Goal: Information Seeking & Learning: Learn about a topic

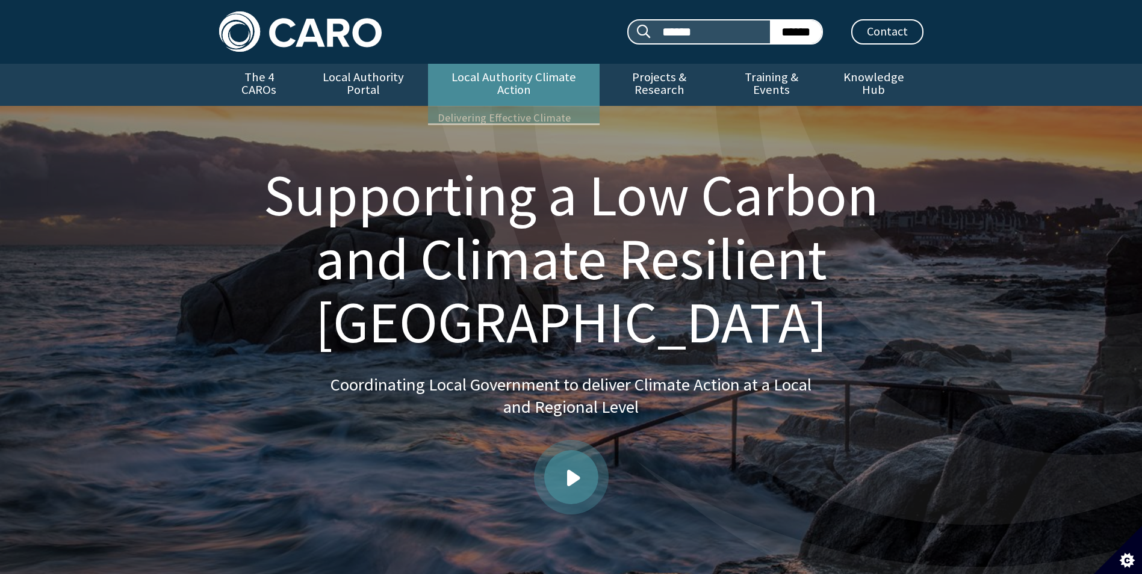
click at [527, 84] on link "Local Authority Climate Action" at bounding box center [514, 85] width 172 height 42
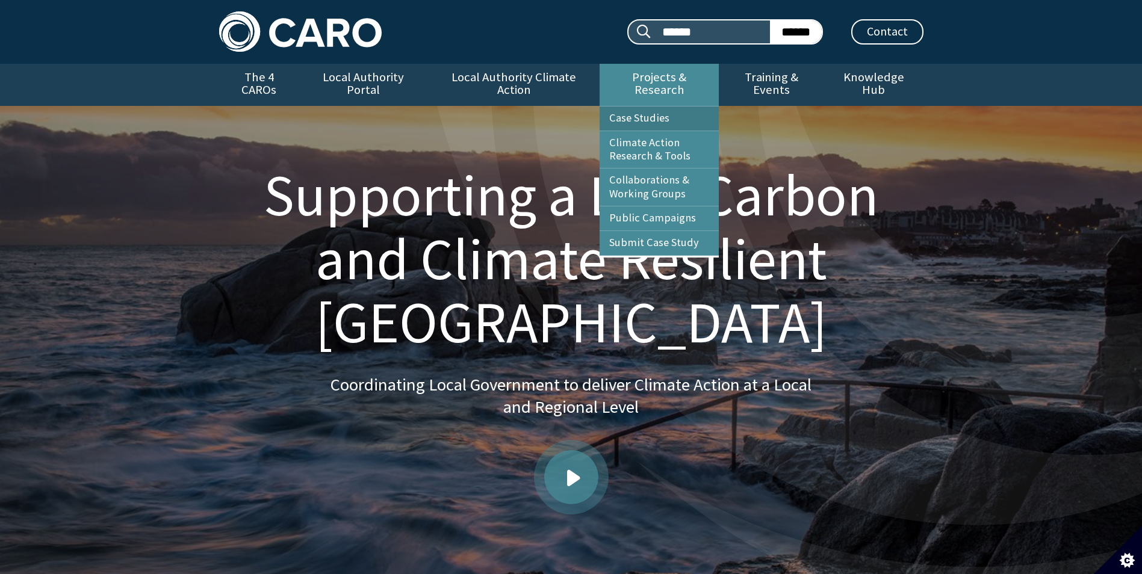
click at [642, 107] on link "Case Studies" at bounding box center [659, 119] width 119 height 24
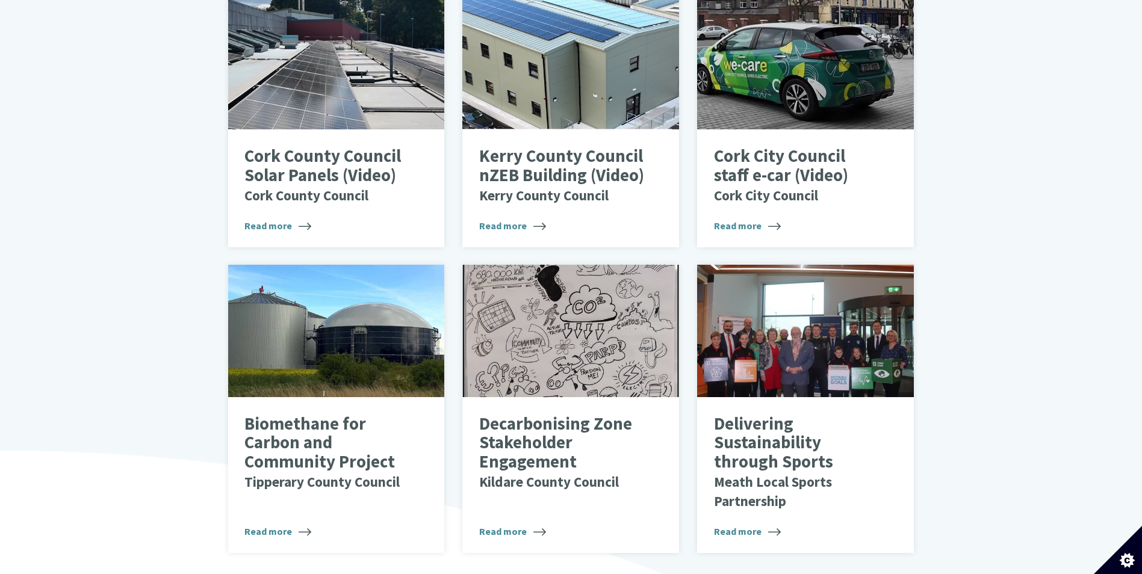
scroll to position [660, 0]
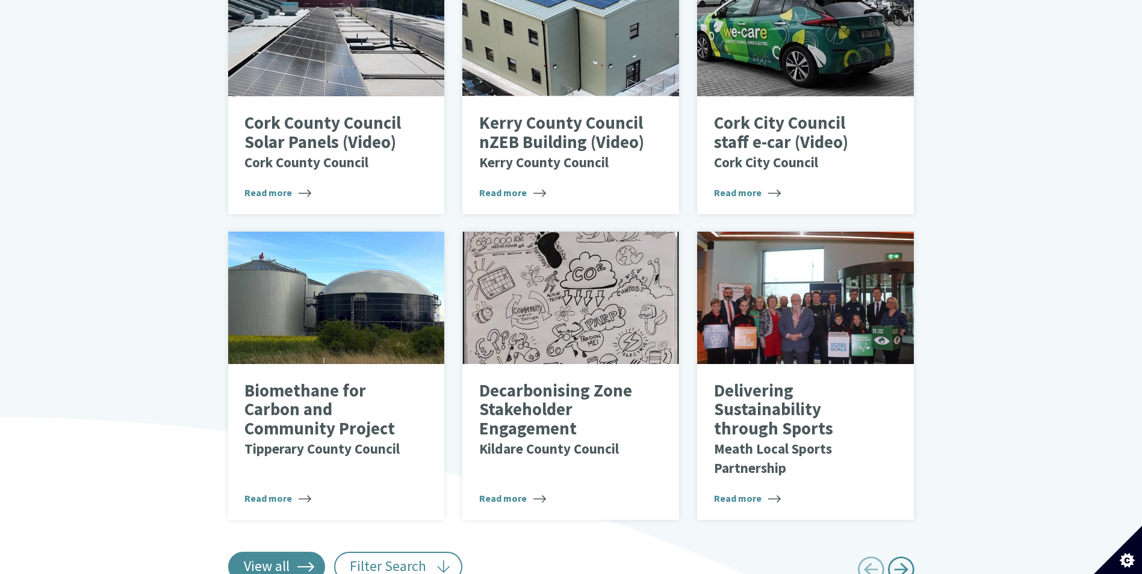
click at [290, 552] on link "View all" at bounding box center [277, 567] width 98 height 30
type input "******"
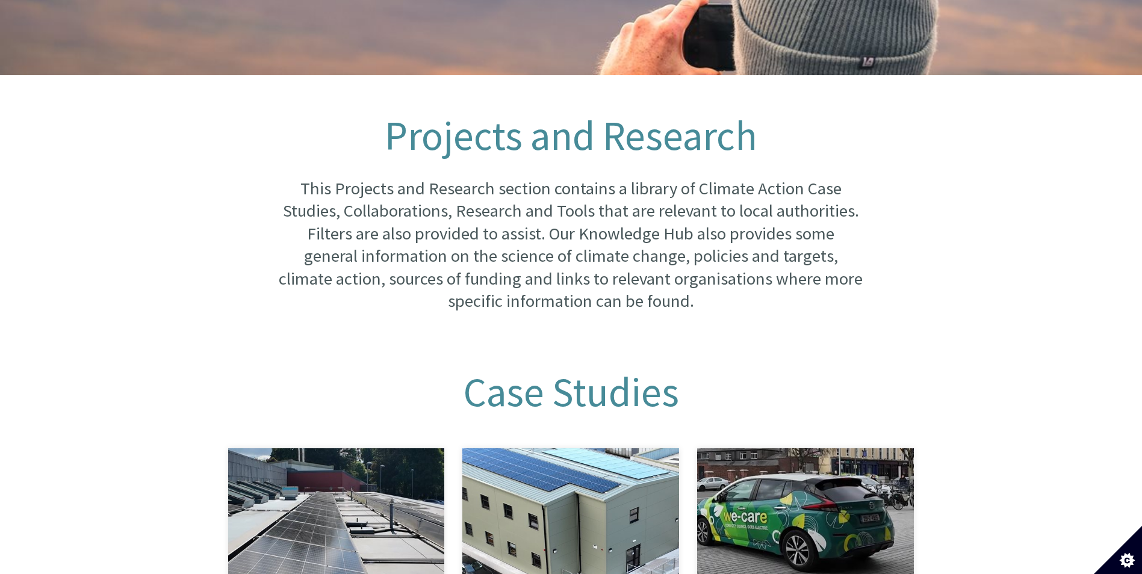
scroll to position [0, 0]
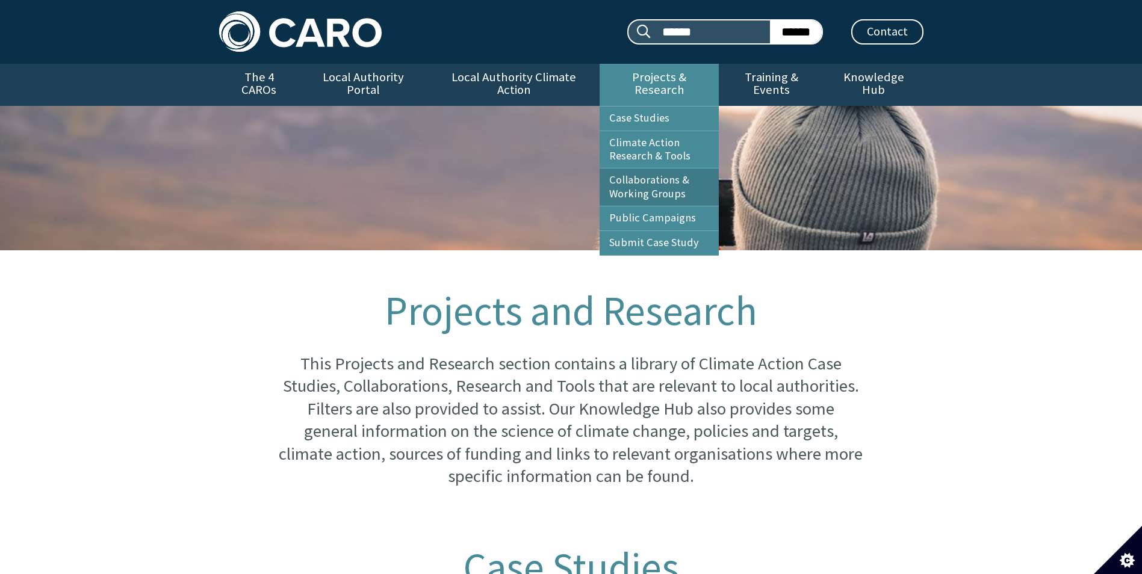
click at [647, 176] on link "Collaborations & Working Groups" at bounding box center [659, 187] width 119 height 37
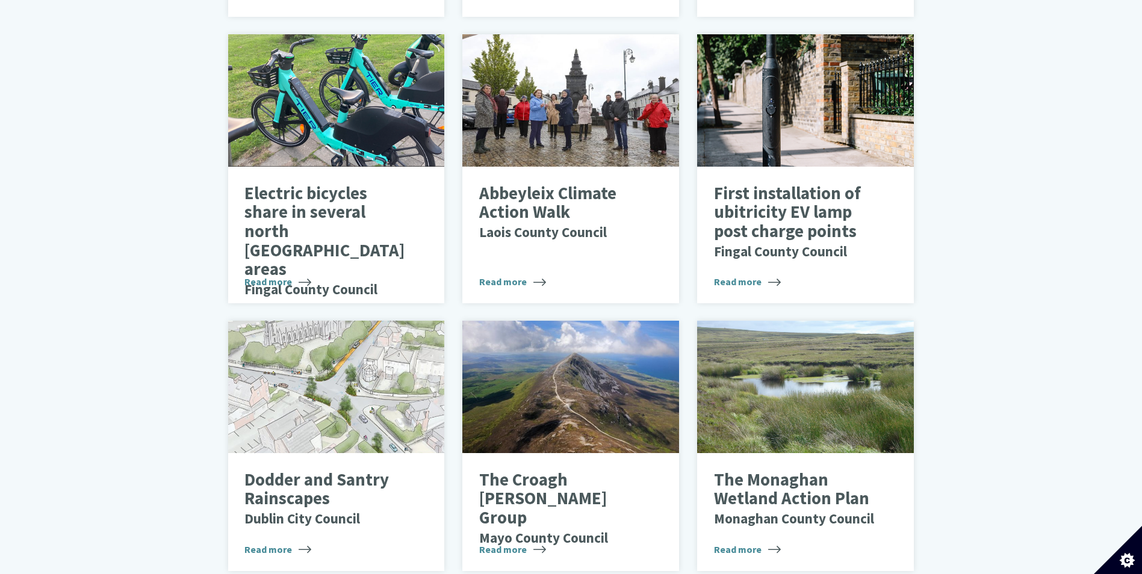
scroll to position [1928, 0]
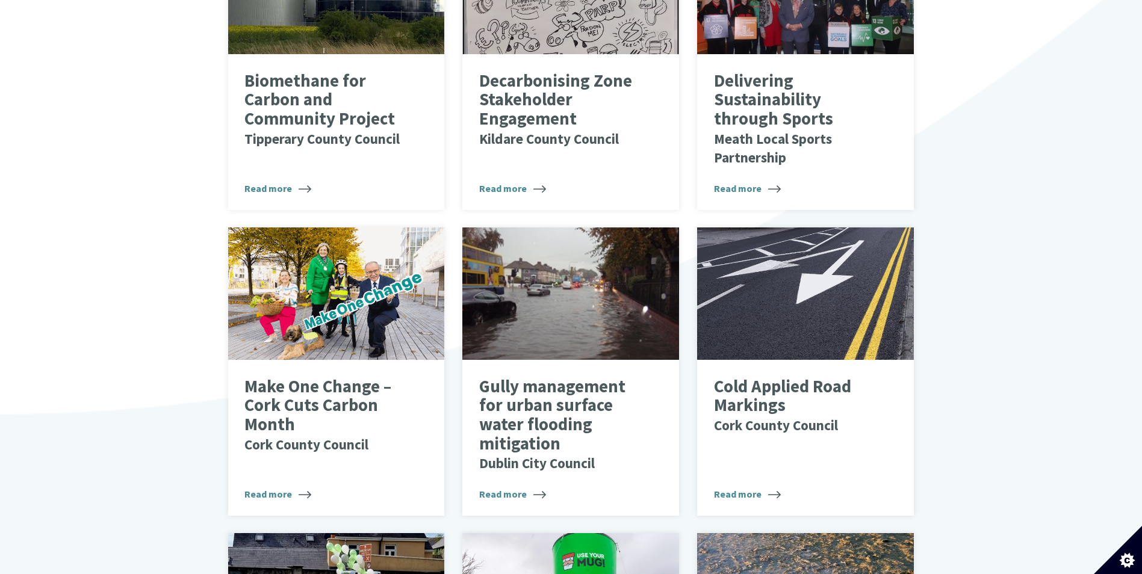
scroll to position [0, 0]
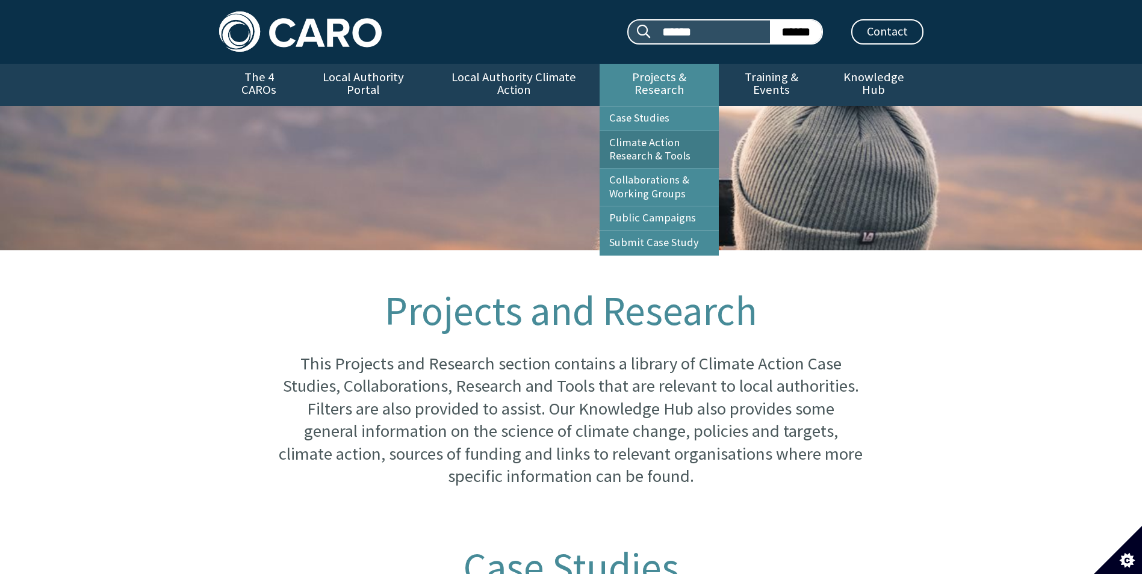
click at [675, 138] on link "Climate Action Research & Tools" at bounding box center [659, 149] width 119 height 37
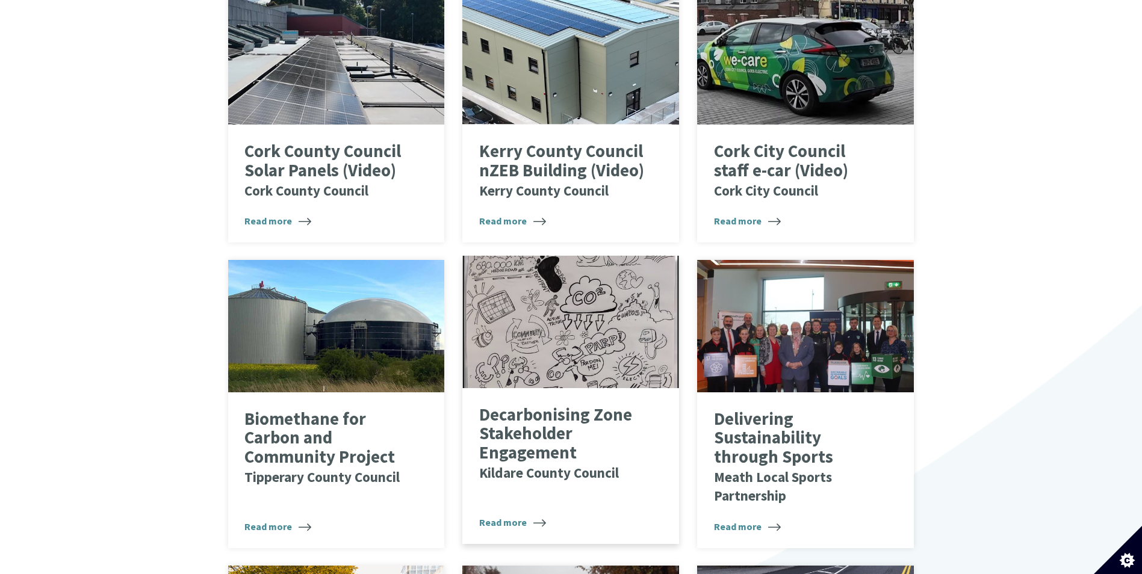
scroll to position [542, 0]
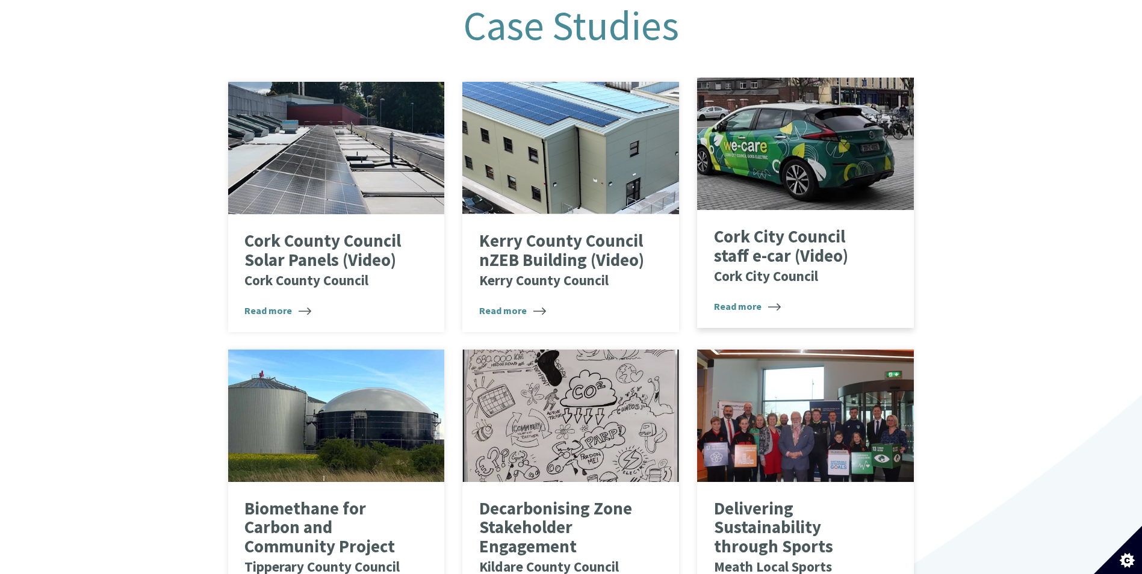
click at [795, 228] on p "Cork City Council staff e-car (Video) Cork City Council" at bounding box center [797, 256] width 166 height 57
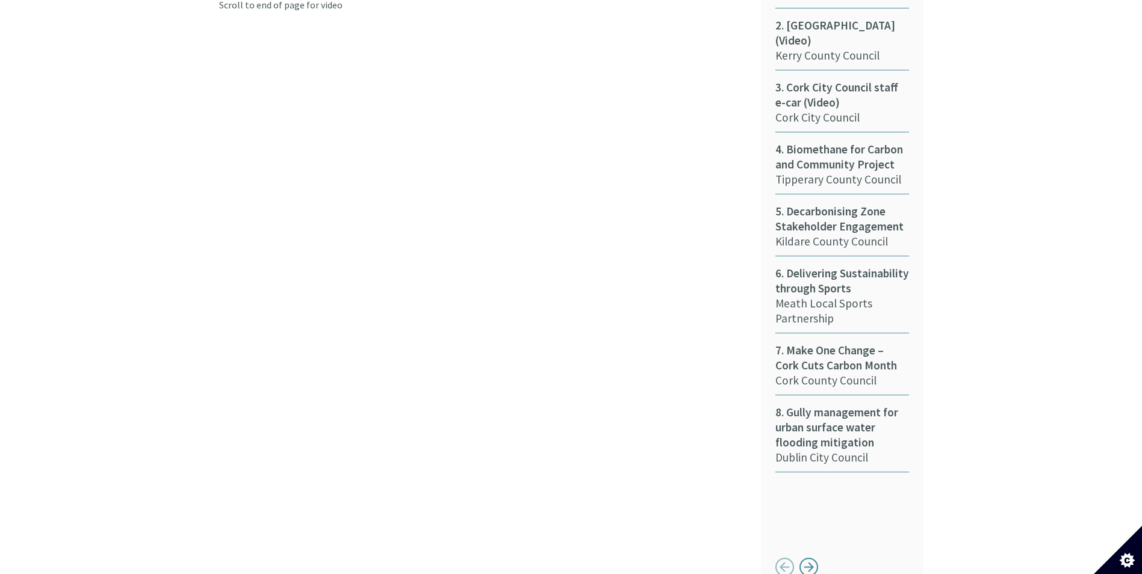
scroll to position [783, 0]
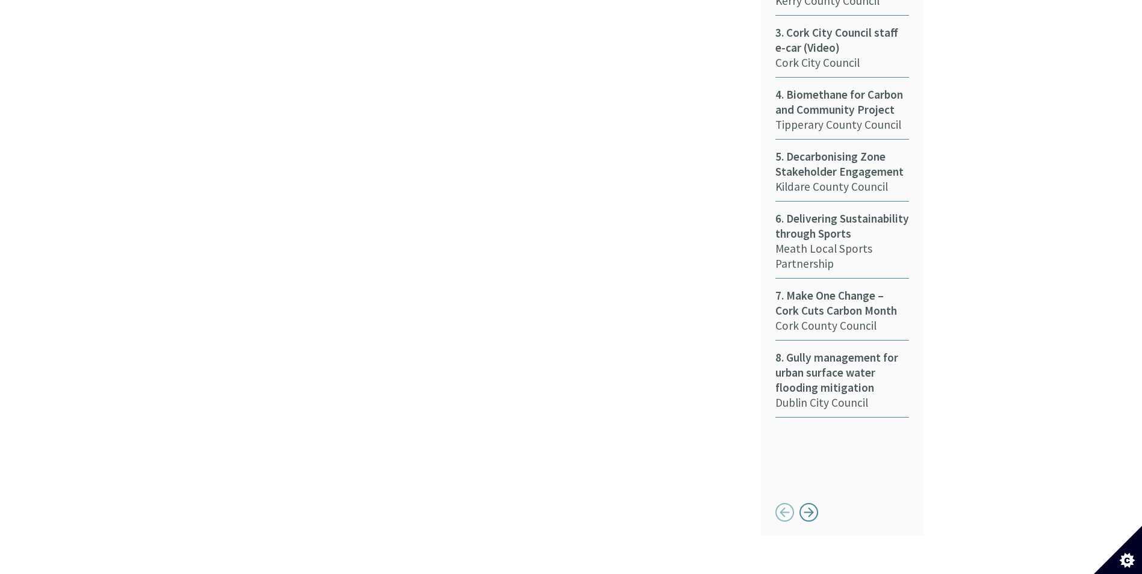
click at [810, 503] on div "Button next" at bounding box center [809, 512] width 19 height 19
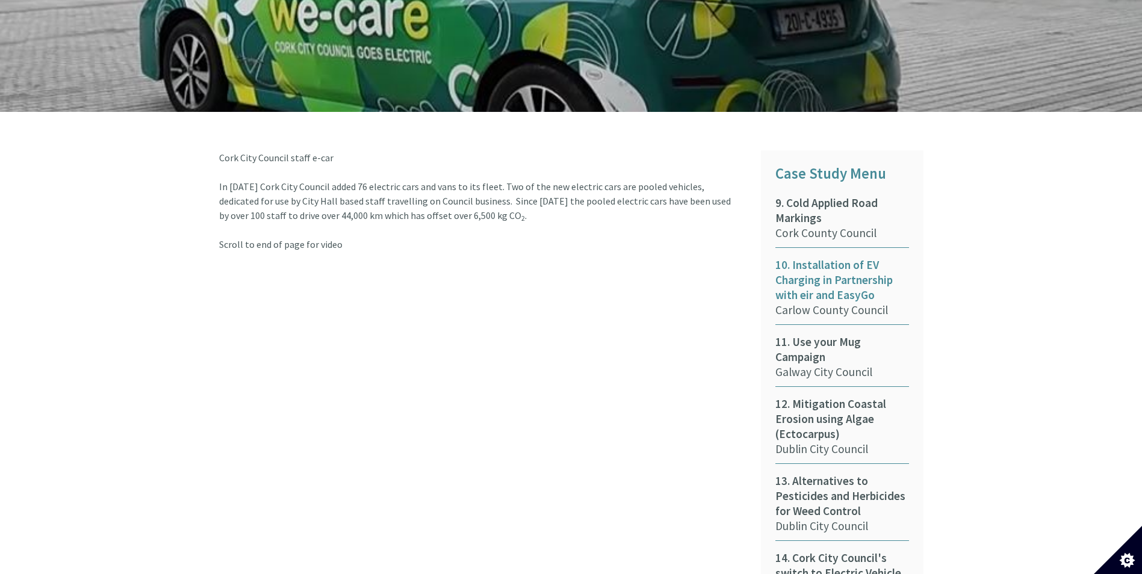
scroll to position [542, 0]
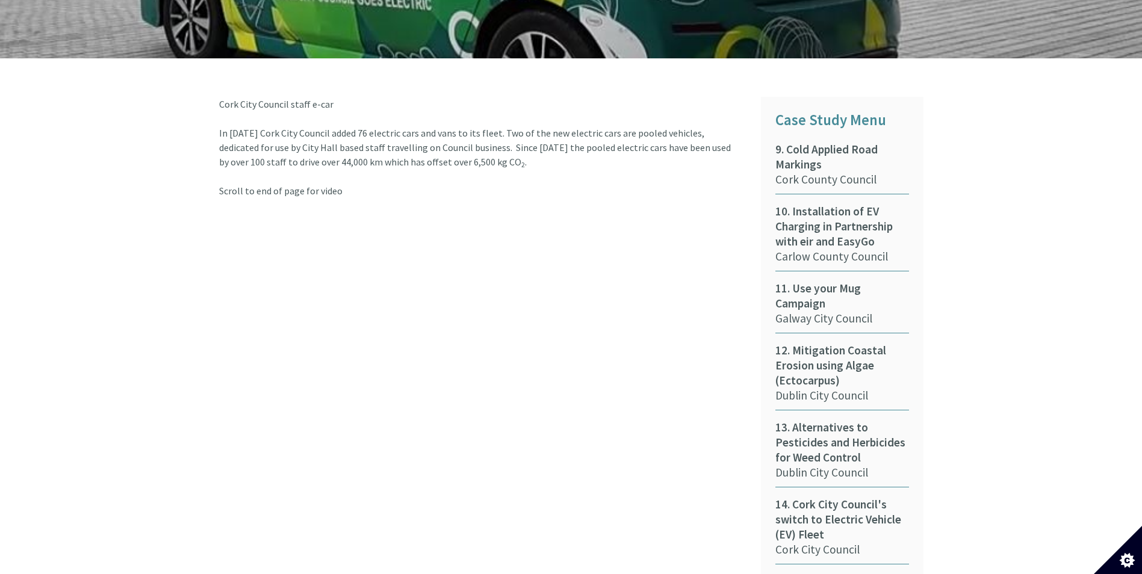
click at [374, 321] on div "Cork City Council staff e-car In 2020 Cork City Council added 76 electric cars …" at bounding box center [481, 437] width 542 height 680
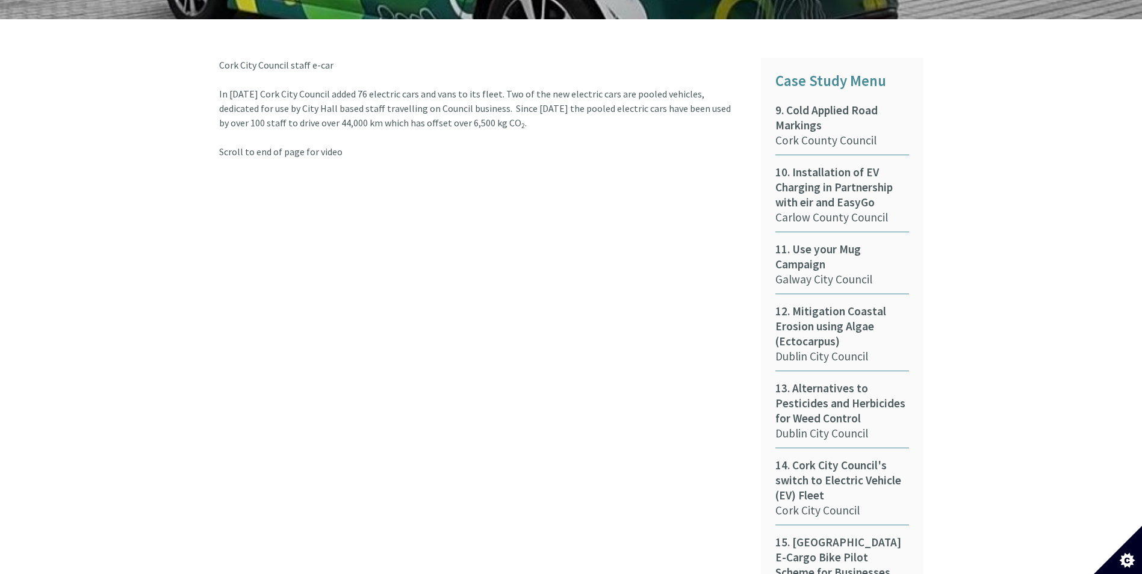
scroll to position [662, 0]
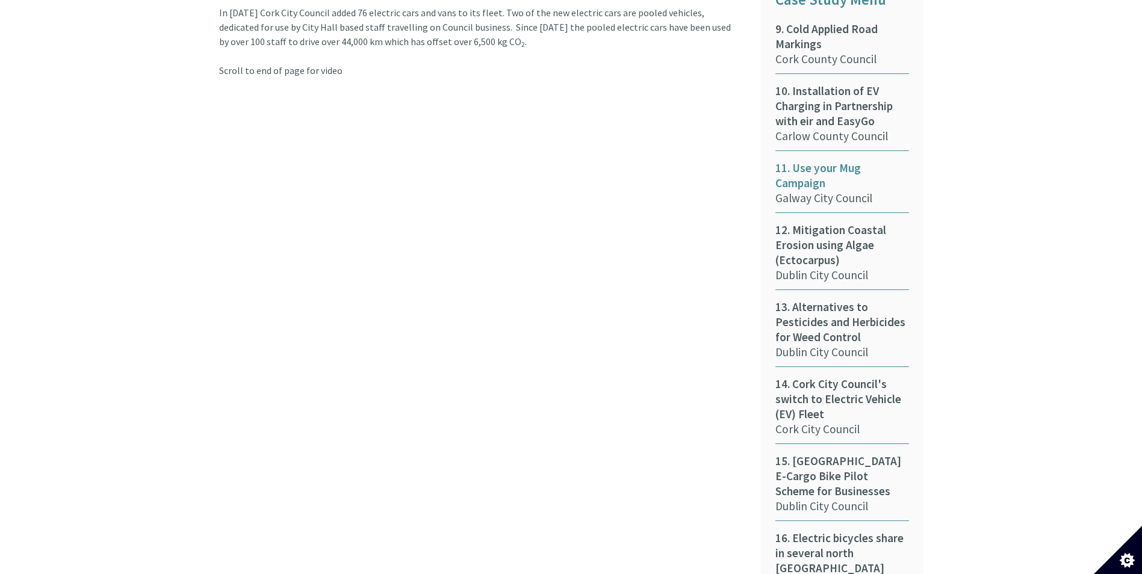
click at [816, 161] on span "11. Use your Mug Campaign" at bounding box center [842, 176] width 134 height 30
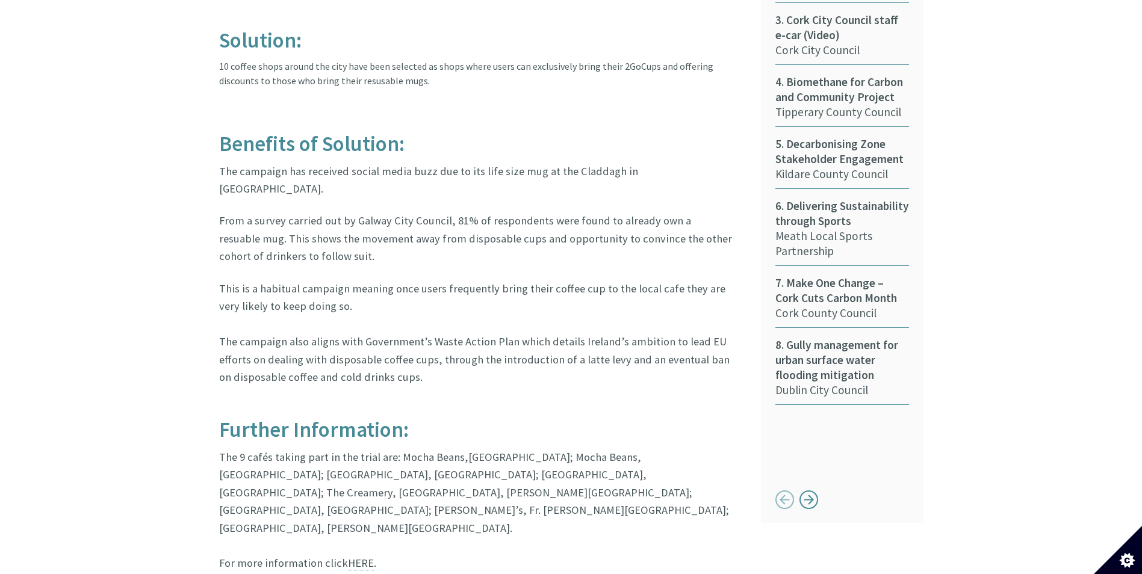
scroll to position [688, 0]
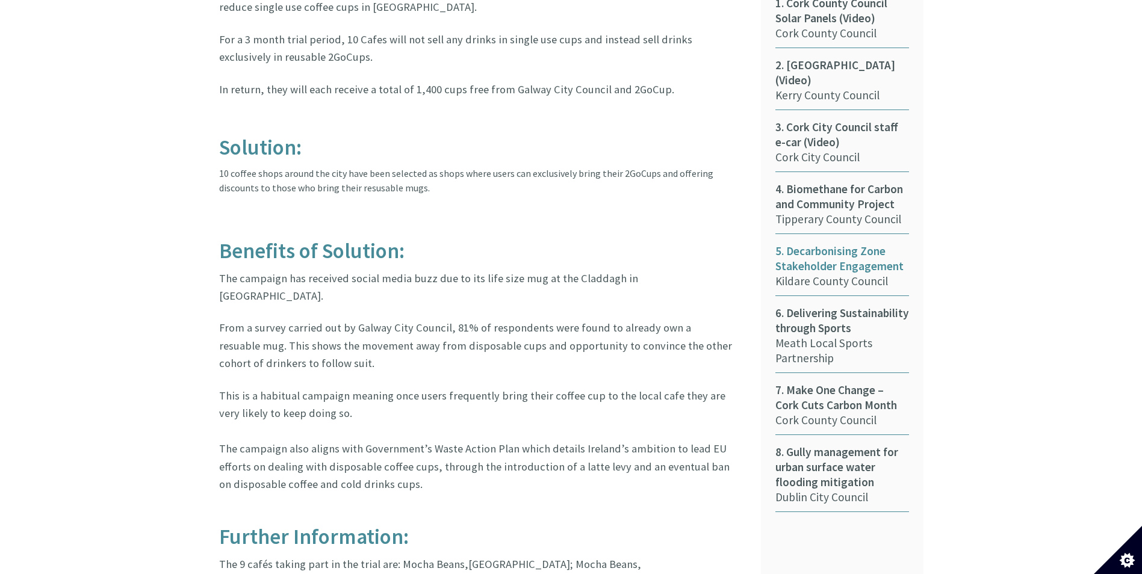
click at [810, 244] on span "5. Decarbonising Zone Stakeholder Engagement" at bounding box center [842, 259] width 134 height 30
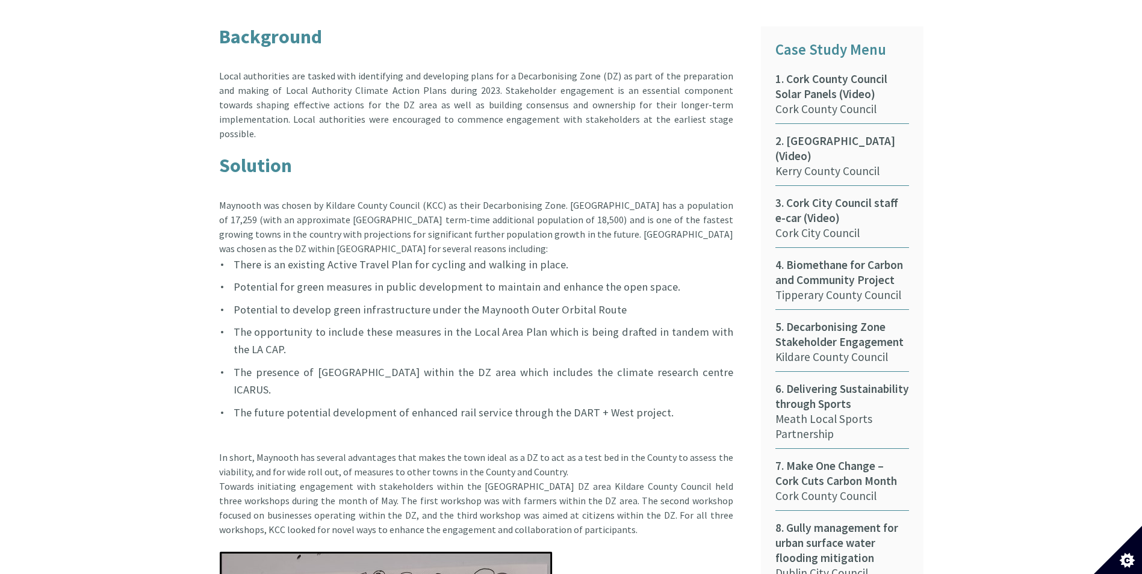
scroll to position [903, 0]
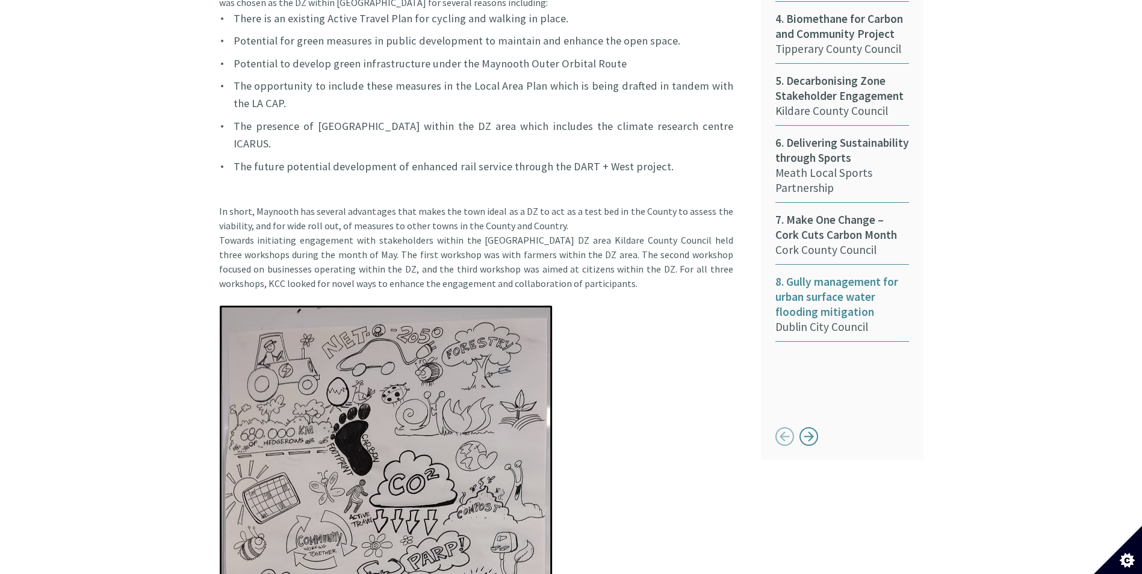
click at [803, 287] on span "8. Gully management for urban surface water flooding mitigation" at bounding box center [842, 297] width 134 height 45
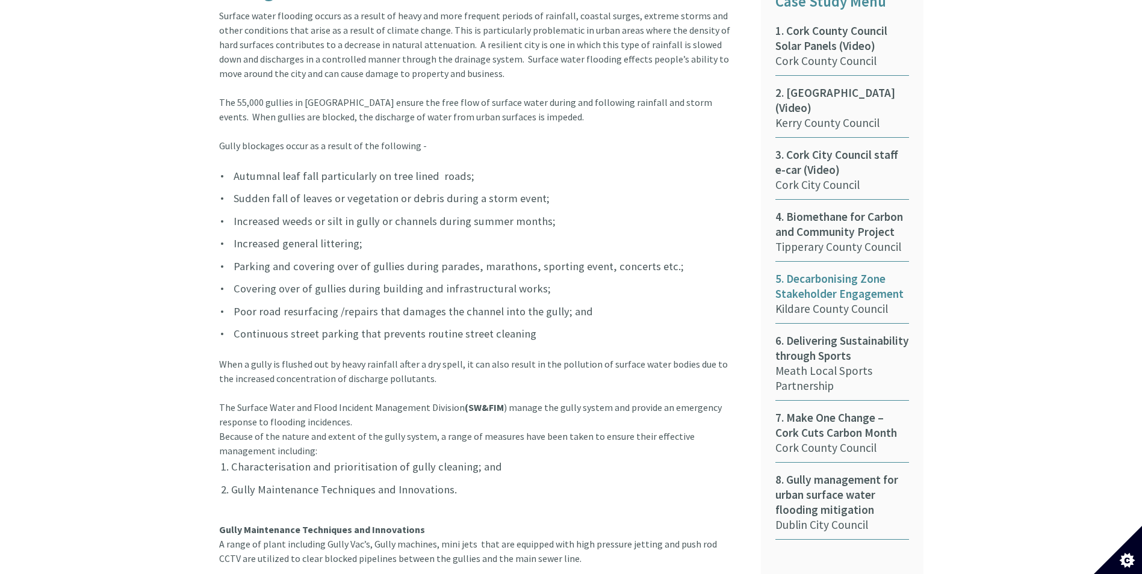
scroll to position [722, 0]
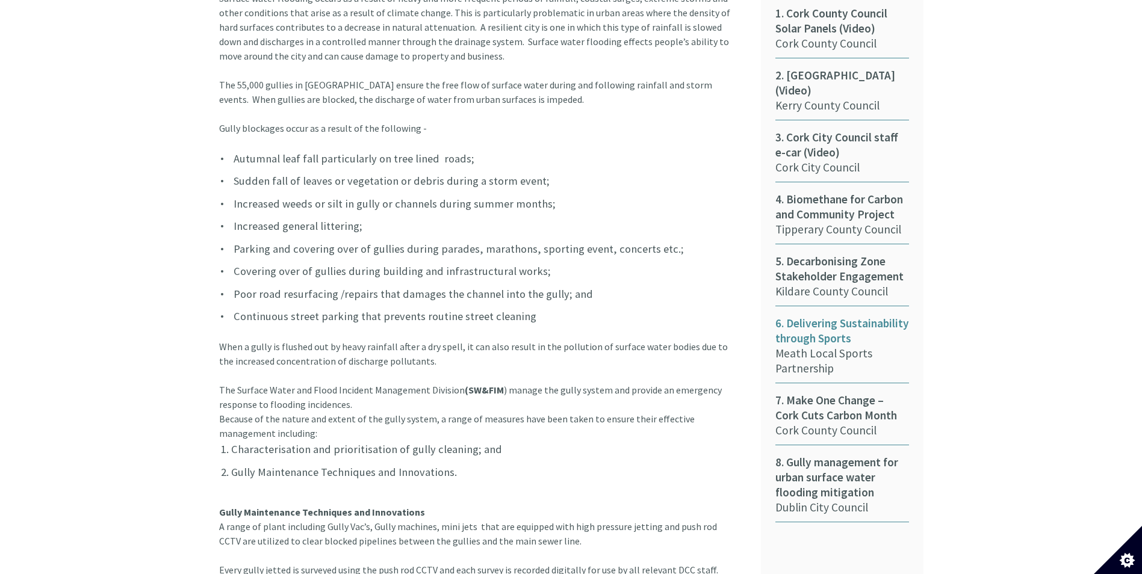
click at [827, 329] on span "6. Delivering Sustainability through Sports" at bounding box center [842, 331] width 134 height 30
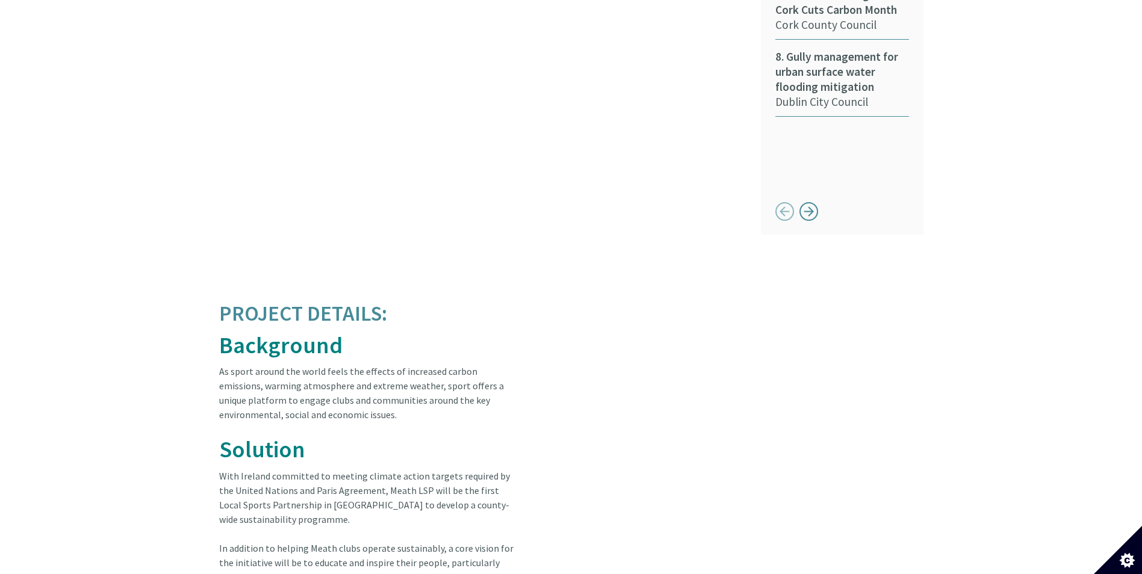
scroll to position [1066, 0]
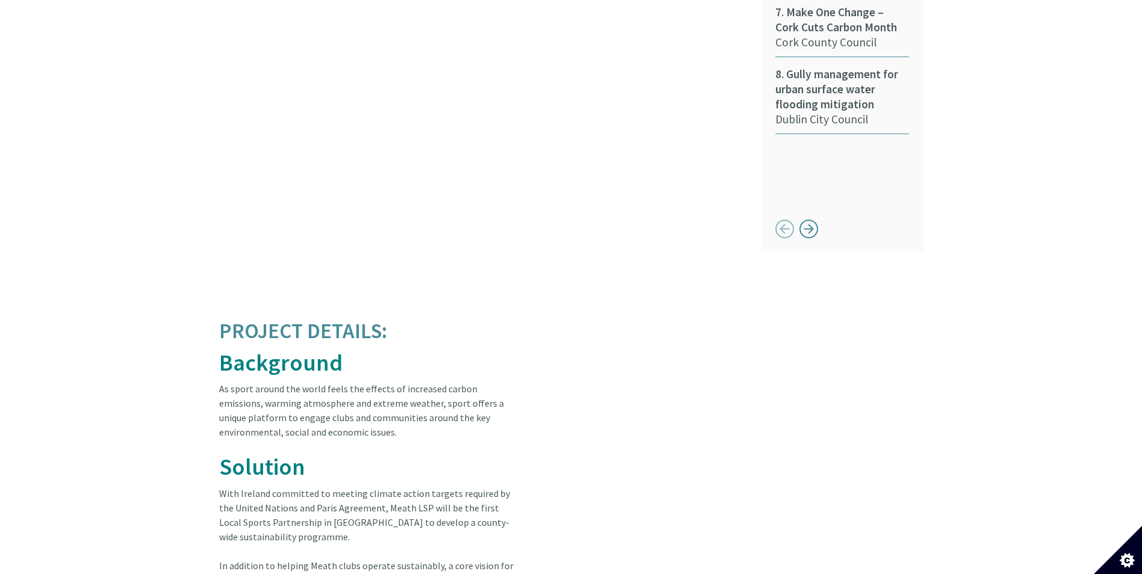
click at [807, 219] on div "Button next" at bounding box center [809, 228] width 19 height 19
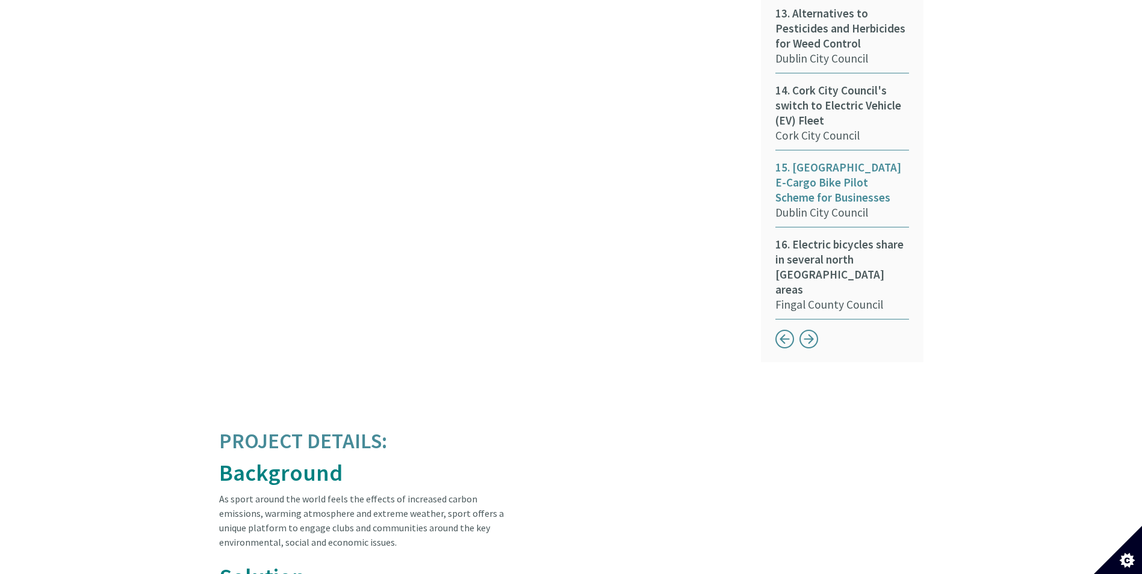
scroll to position [946, 0]
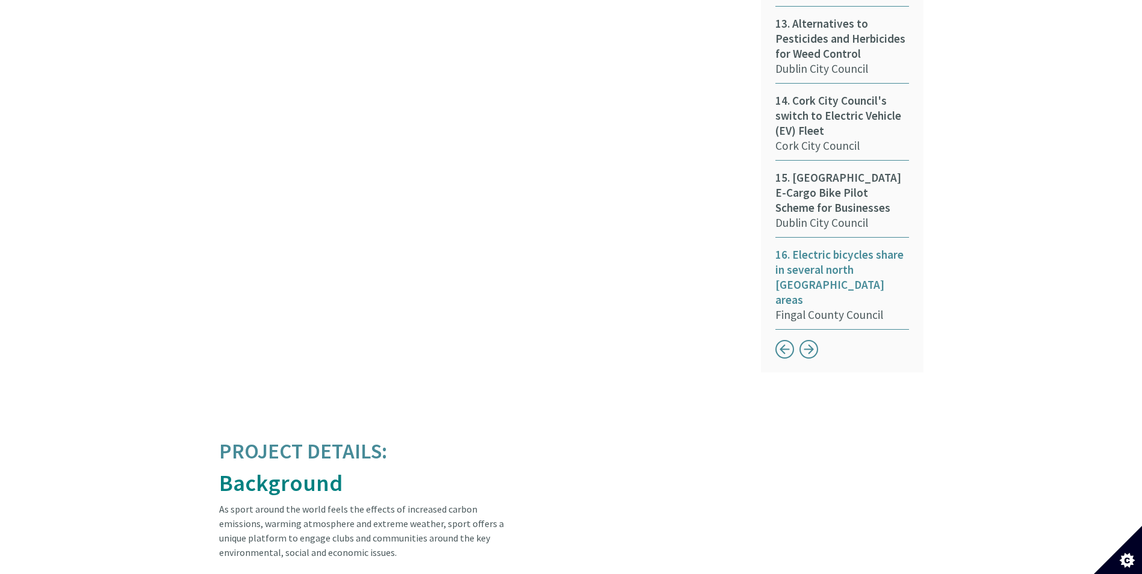
click at [821, 263] on span "16. Electric bicycles share in several north [GEOGRAPHIC_DATA] areas" at bounding box center [842, 277] width 134 height 60
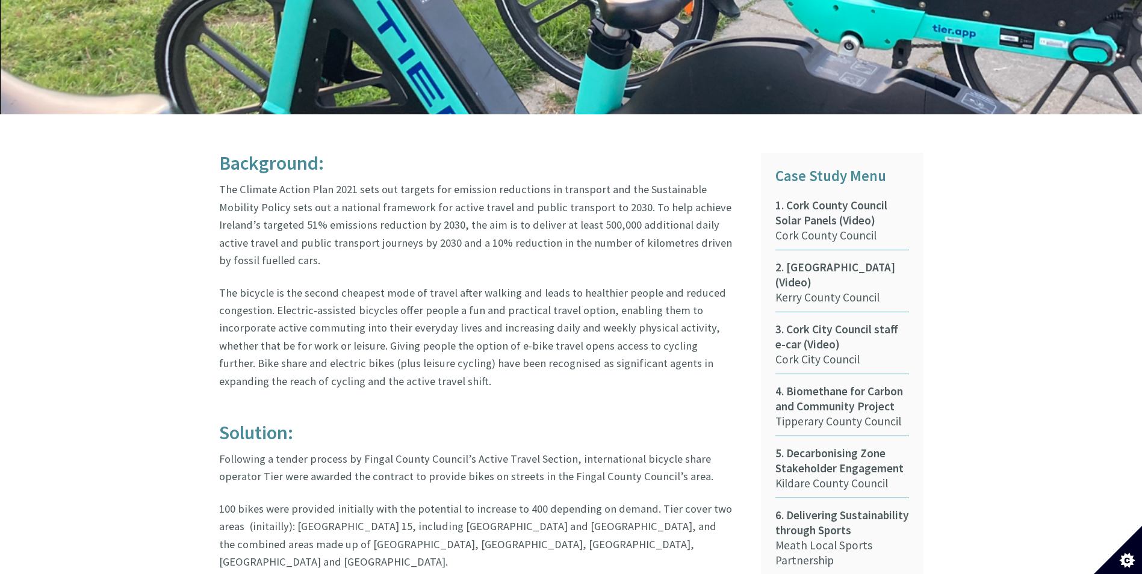
scroll to position [437, 0]
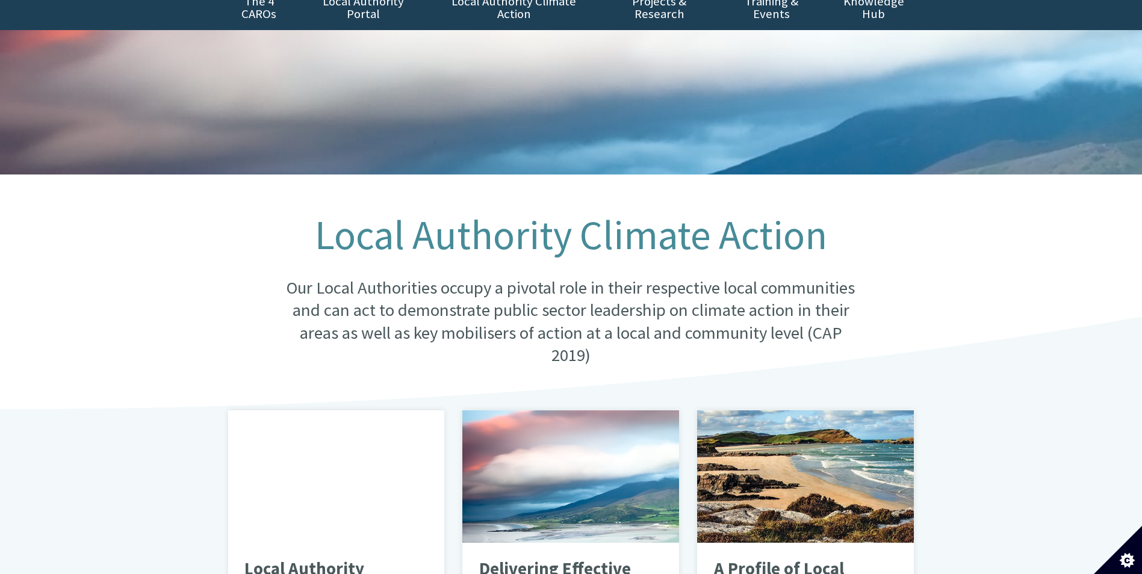
scroll to position [181, 0]
